Goal: Task Accomplishment & Management: Use online tool/utility

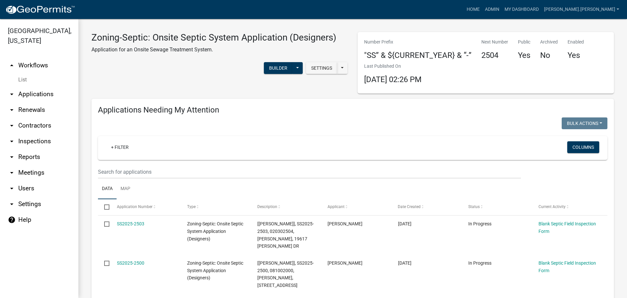
scroll to position [603, 0]
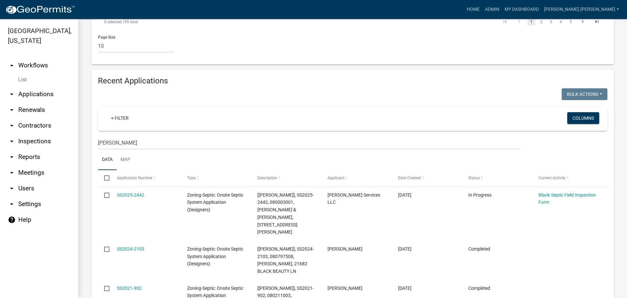
click at [27, 154] on link "arrow_drop_down Reports" at bounding box center [39, 157] width 78 height 16
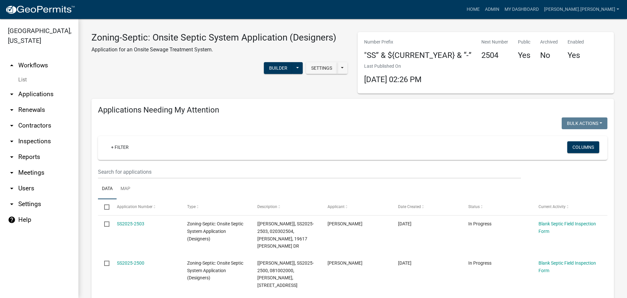
select select "0: null"
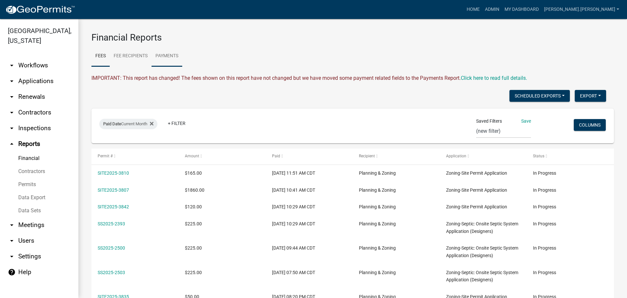
click at [169, 54] on link "Payments" at bounding box center [167, 56] width 31 height 21
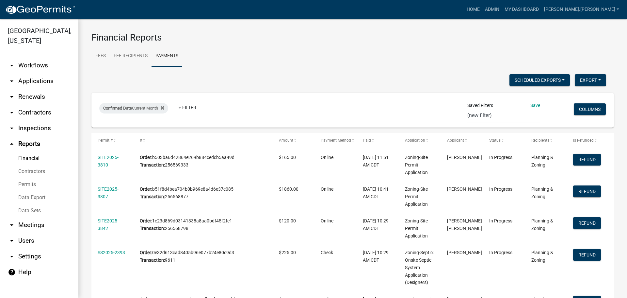
click at [499, 112] on select "ACH Report Audit - Annual [PERSON_NAME] (new filter)" at bounding box center [504, 115] width 73 height 13
select select "1: 1e44faef-2e65-4e56-b6ea-62a940541e1b"
click at [475, 109] on select "ACH Report Audit - Annual [PERSON_NAME] (new filter)" at bounding box center [504, 115] width 73 height 13
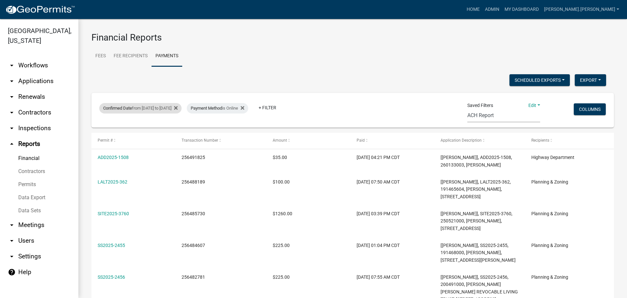
click at [182, 108] on div "Confirmed Date from [DATE] to [DATE]" at bounding box center [140, 108] width 82 height 10
select select "custom"
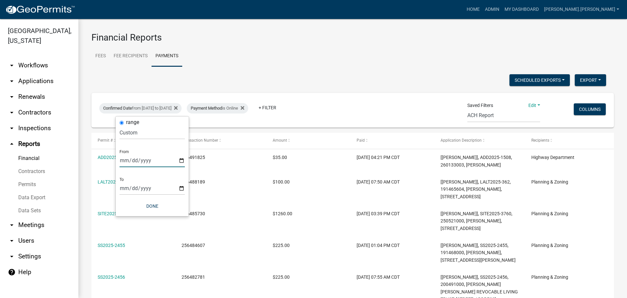
click at [181, 161] on input "[DATE]" at bounding box center [152, 160] width 65 height 13
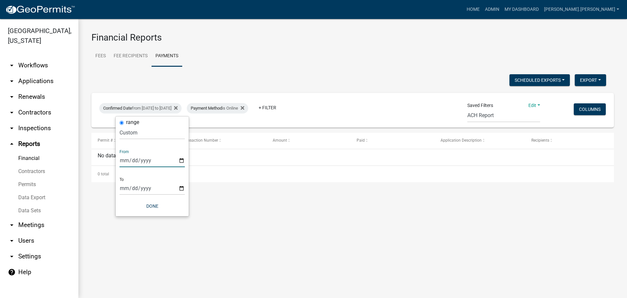
type input "[DATE]"
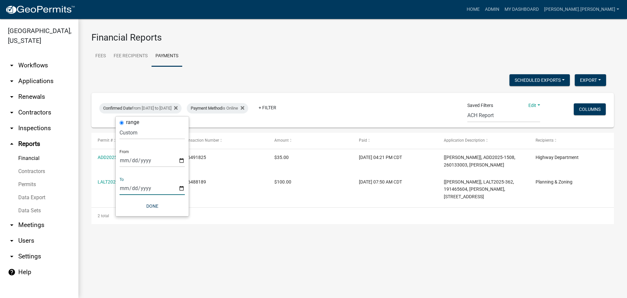
click at [182, 189] on input "[DATE]" at bounding box center [152, 187] width 65 height 13
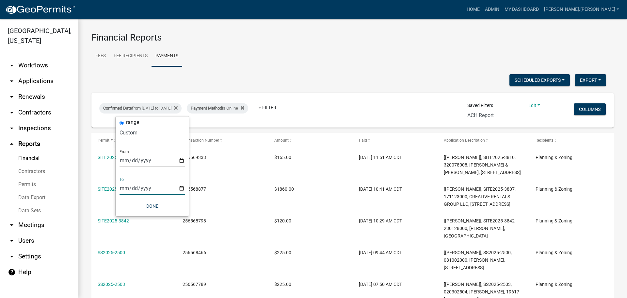
type input "[DATE]"
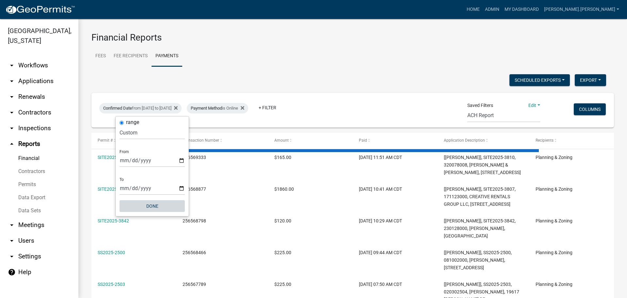
drag, startPoint x: 152, startPoint y: 208, endPoint x: 158, endPoint y: 198, distance: 11.7
click at [152, 208] on button "Done" at bounding box center [152, 206] width 65 height 12
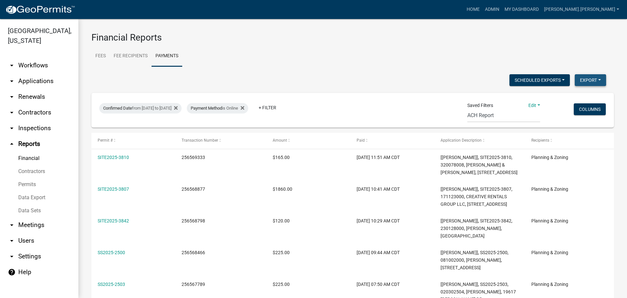
click at [586, 79] on button "Export" at bounding box center [590, 80] width 31 height 12
click at [559, 96] on button "Excel Format (.xlsx)" at bounding box center [575, 97] width 61 height 16
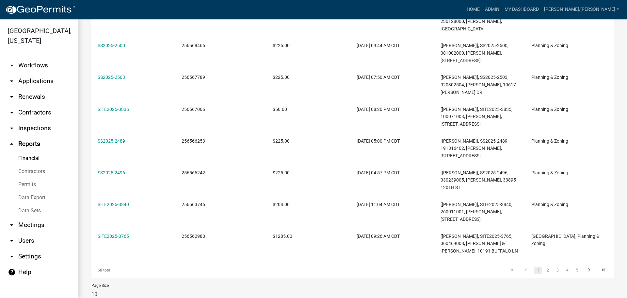
scroll to position [236, 0]
